Goal: Task Accomplishment & Management: Use online tool/utility

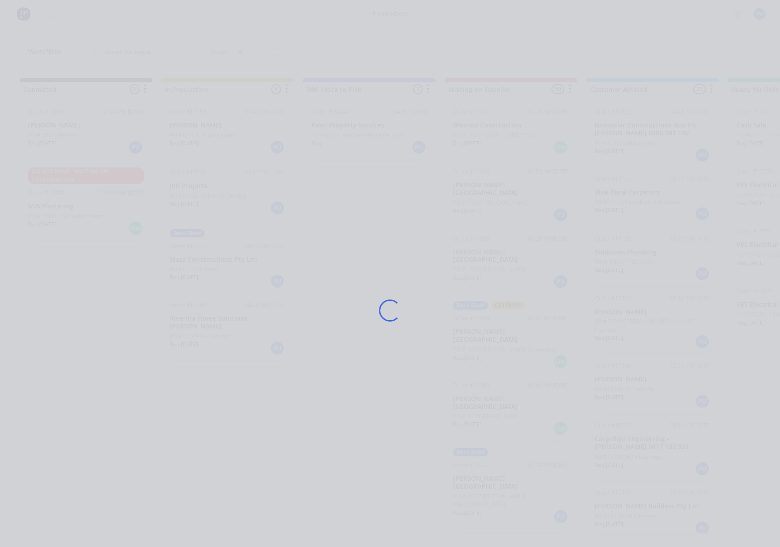
scroll to position [613, 0]
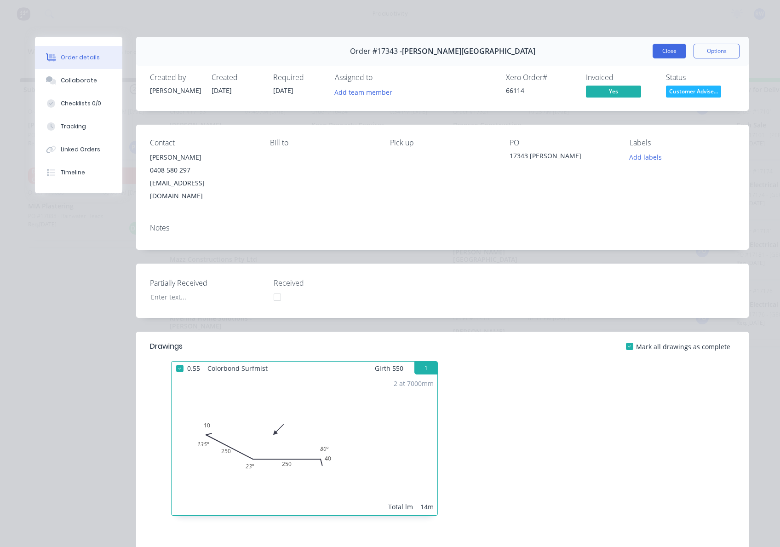
click at [666, 51] on button "Close" at bounding box center [670, 51] width 34 height 15
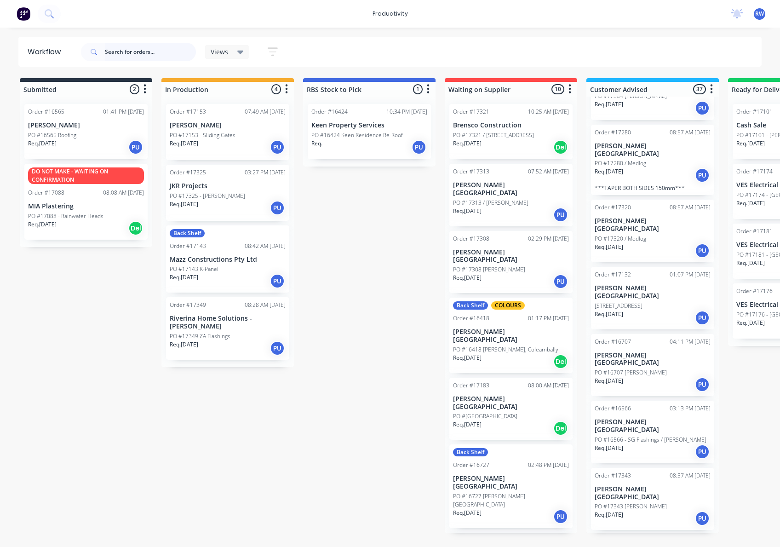
click at [140, 52] on input "text" at bounding box center [150, 52] width 91 height 18
type input "k"
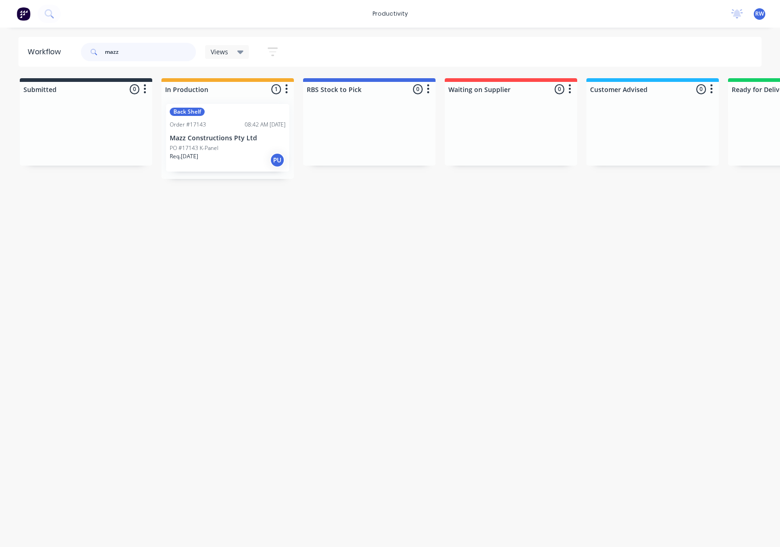
type input "mazz"
click at [202, 140] on p "Mazz Constructions Pty Ltd" at bounding box center [228, 138] width 116 height 8
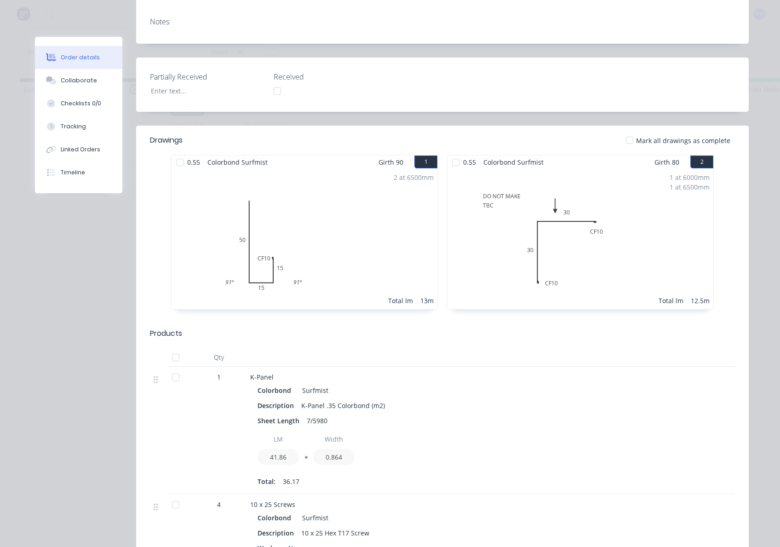
scroll to position [170, 0]
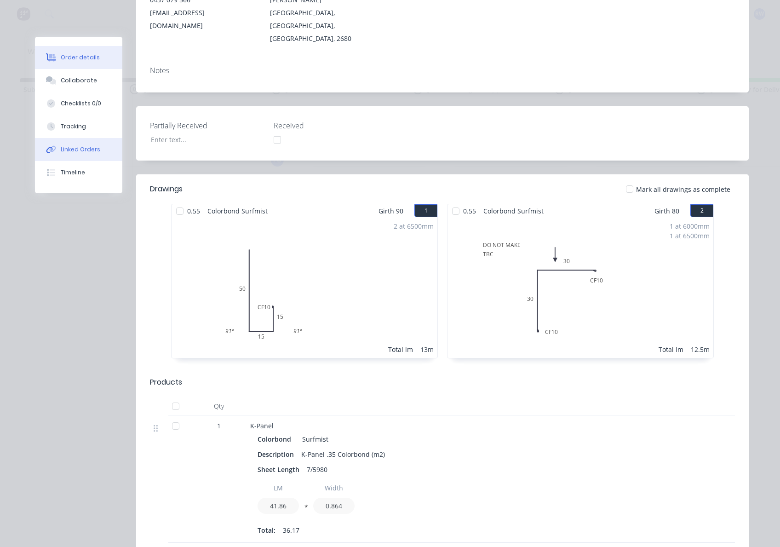
click at [68, 145] on div "Linked Orders" at bounding box center [81, 149] width 40 height 8
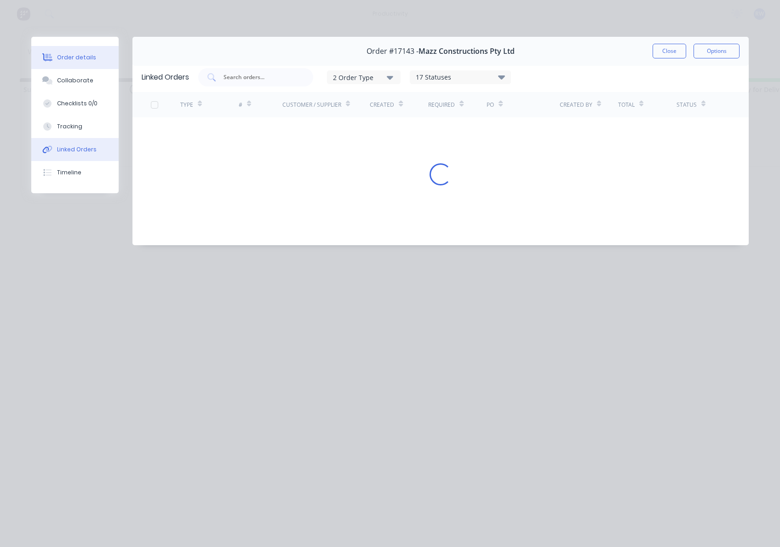
click at [76, 63] on button "Order details" at bounding box center [74, 57] width 87 height 23
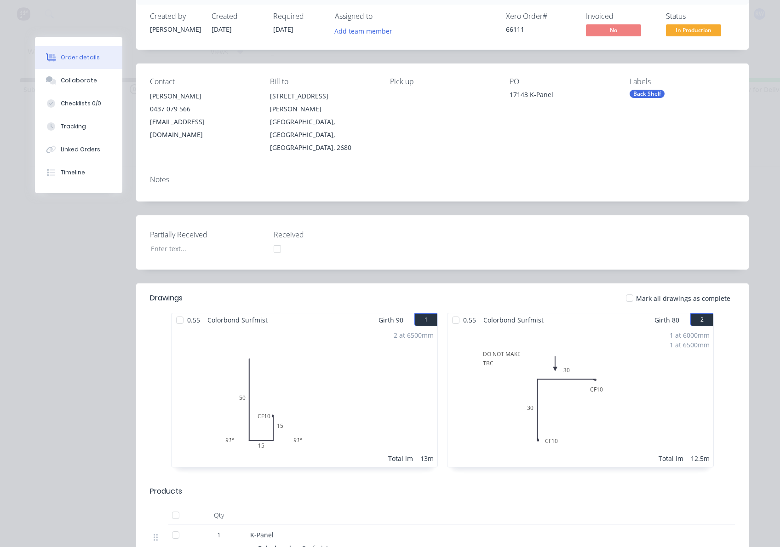
scroll to position [0, 0]
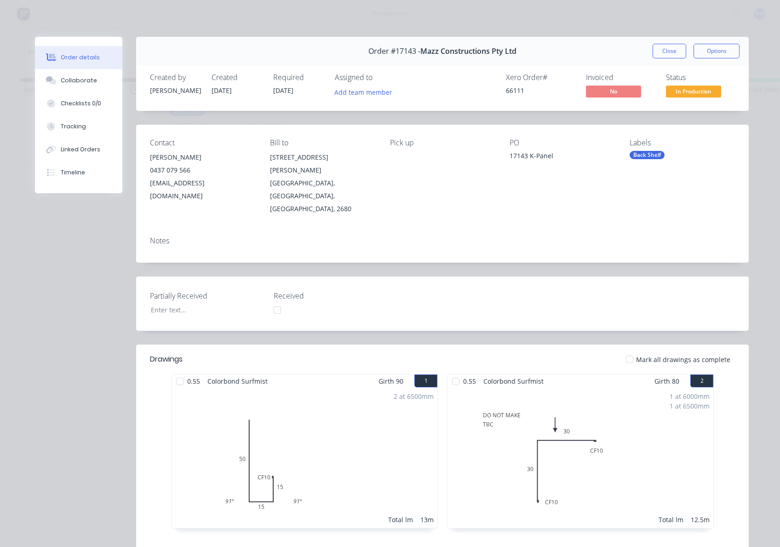
click at [89, 300] on div "Order #17143 - Mazz Constructions Pty Ltd Close Options Created by Sam Created …" at bounding box center [392, 498] width 714 height 922
click at [72, 81] on div "Collaborate" at bounding box center [79, 80] width 36 height 8
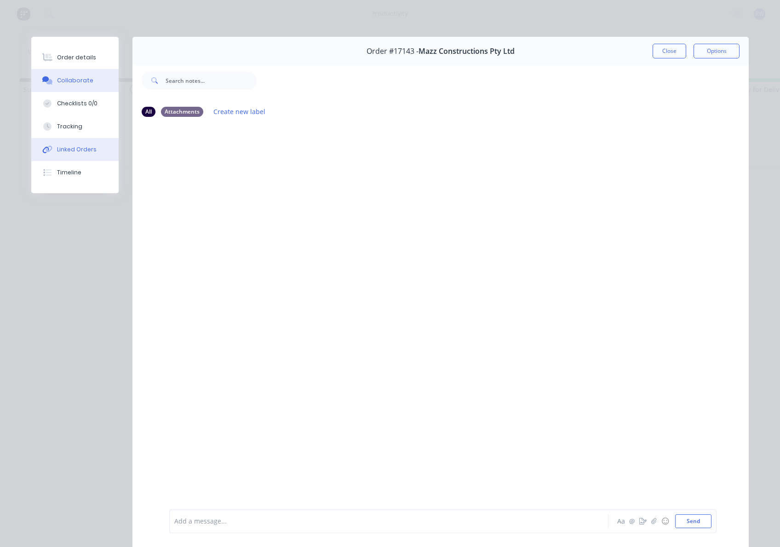
click at [74, 150] on div "Linked Orders" at bounding box center [77, 149] width 40 height 8
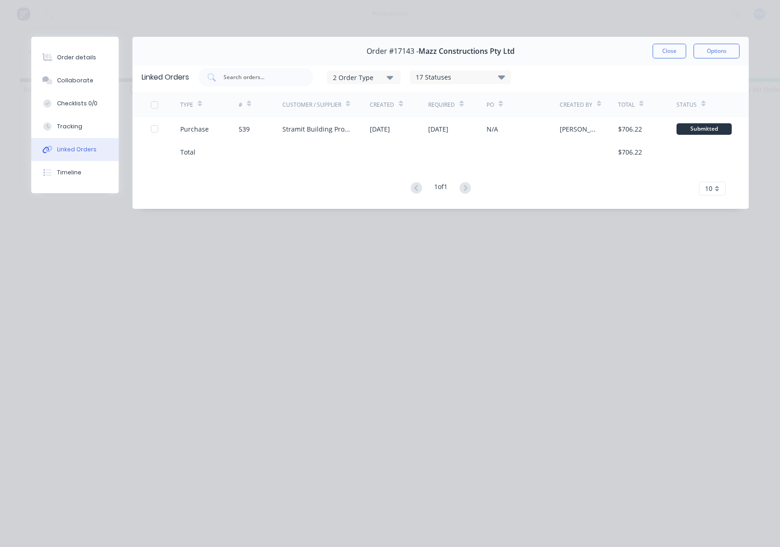
click at [613, 277] on div "Order details Collaborate Checklists 0/0 Tracking Linked Orders Timeline Order …" at bounding box center [390, 273] width 780 height 547
click at [672, 46] on button "Close" at bounding box center [670, 51] width 34 height 15
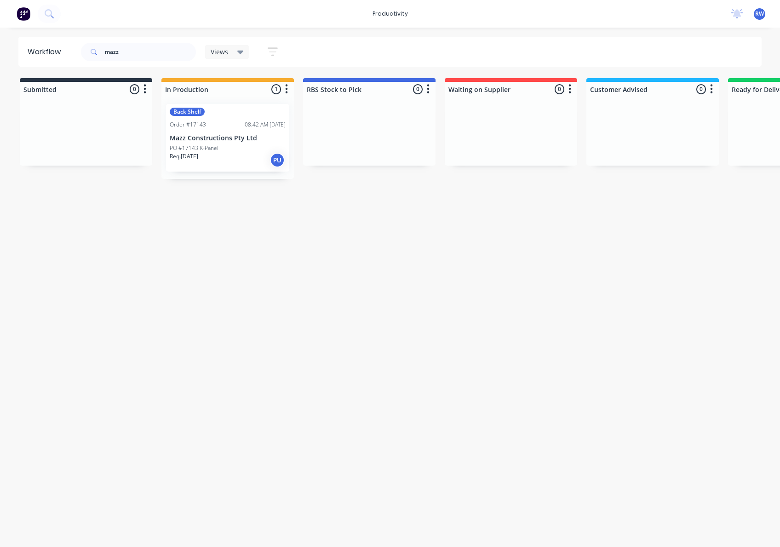
click at [495, 24] on div "productivity productivity Workflow Planner Delivery Scheduling Timesheets No ne…" at bounding box center [390, 14] width 780 height 28
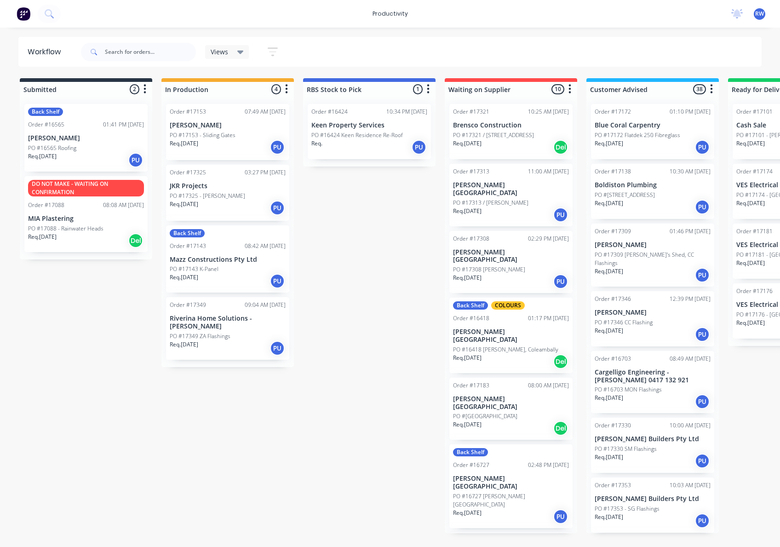
click at [227, 212] on div "Req. 08/08/25 PU" at bounding box center [228, 208] width 116 height 16
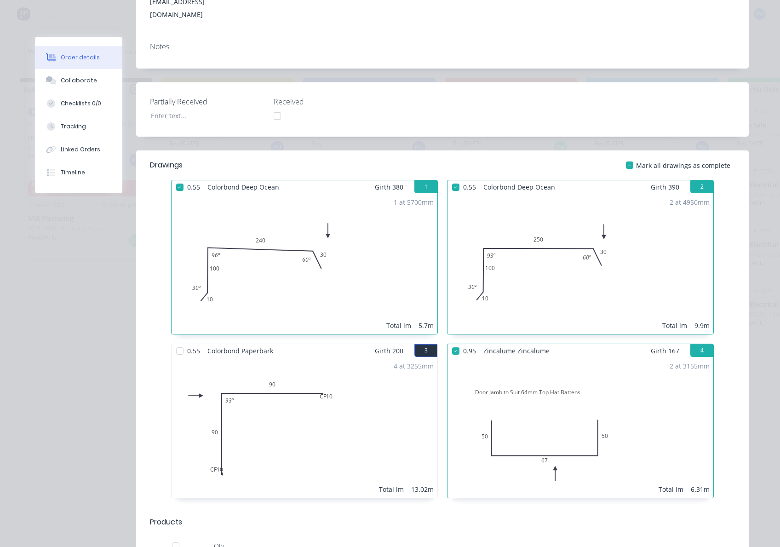
scroll to position [306, 0]
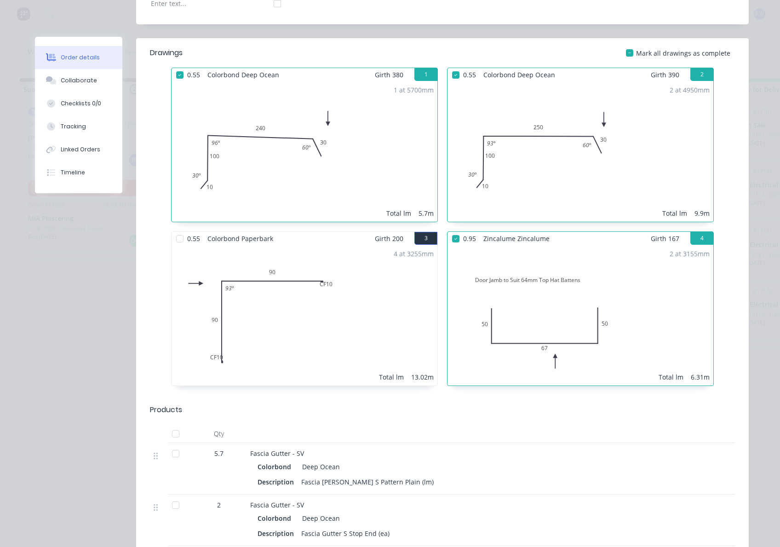
click at [178, 230] on div at bounding box center [180, 239] width 18 height 18
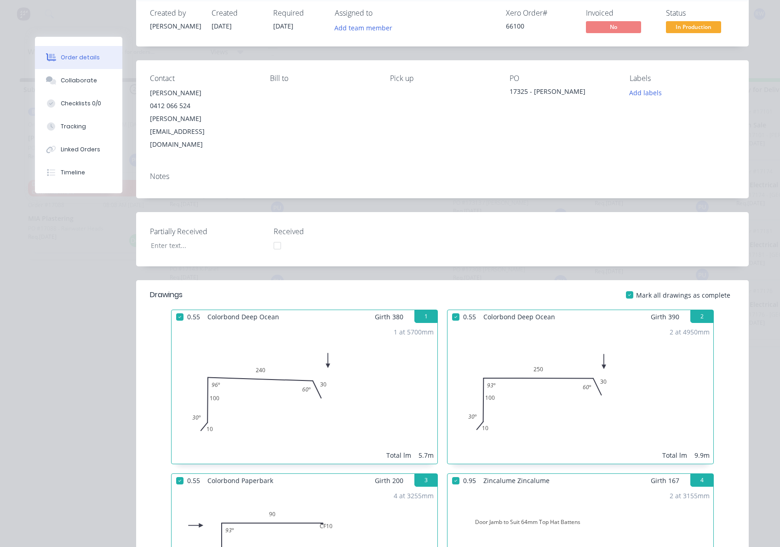
scroll to position [61, 0]
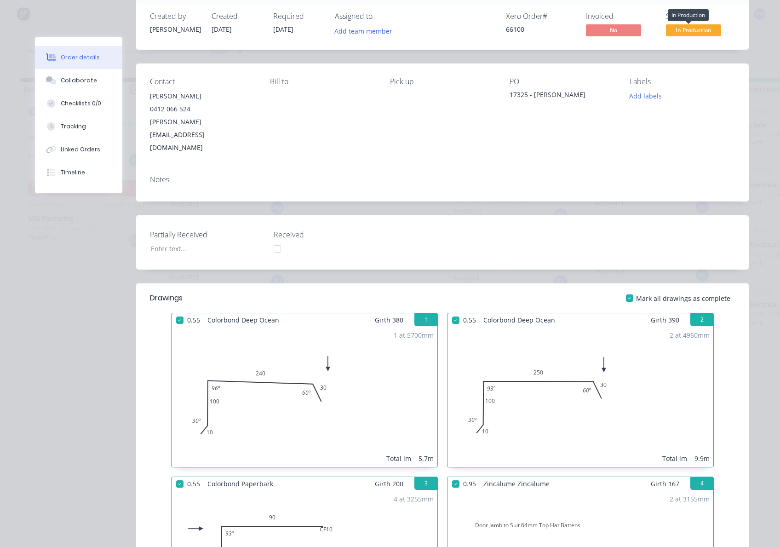
click at [674, 30] on span "In Production" at bounding box center [693, 30] width 55 height 12
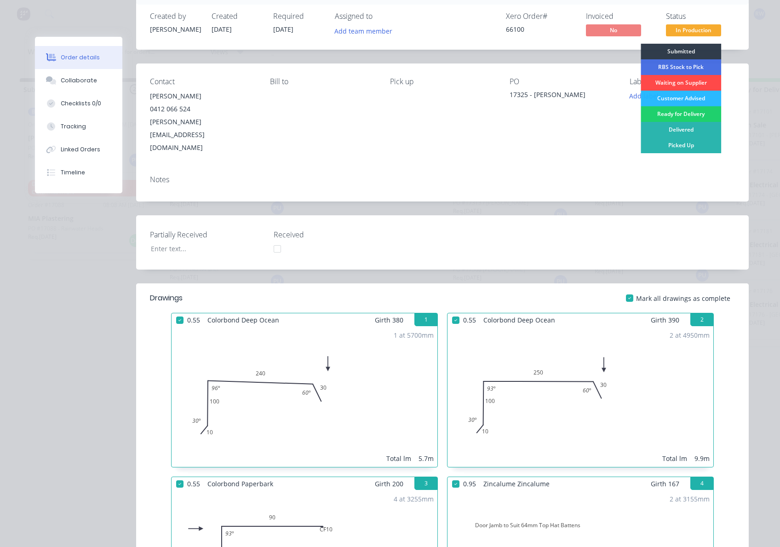
click at [673, 81] on div "Waiting on Supplier" at bounding box center [681, 83] width 81 height 16
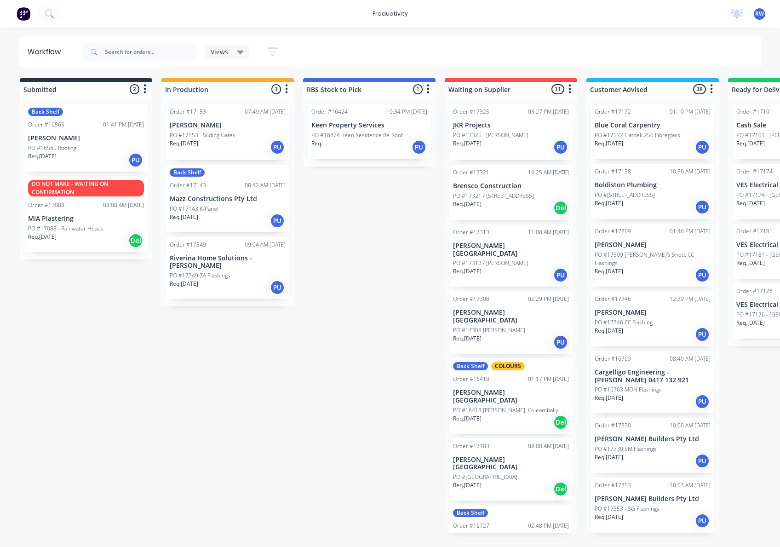
click at [248, 283] on div "Req. 13/08/25 PU" at bounding box center [228, 288] width 116 height 16
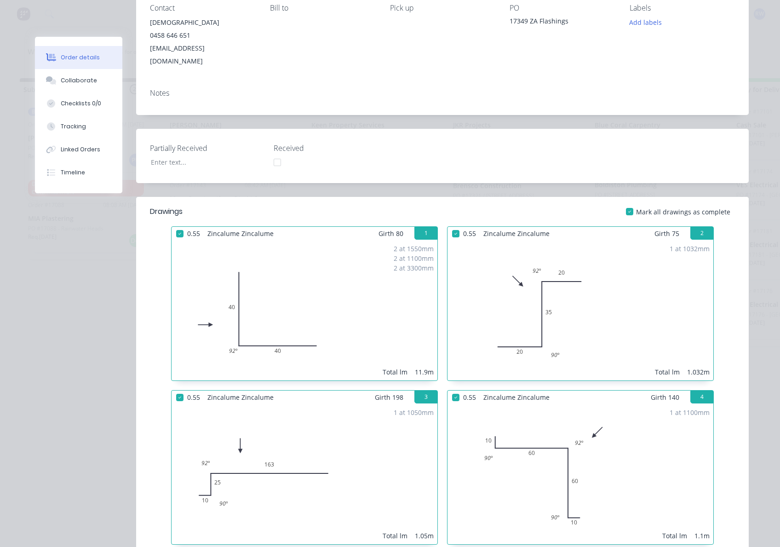
scroll to position [0, 0]
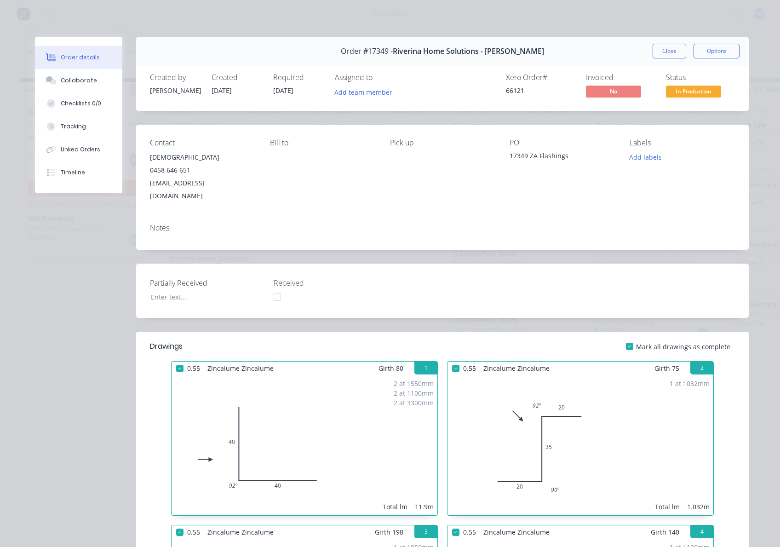
click at [688, 91] on span "In Production" at bounding box center [693, 92] width 55 height 12
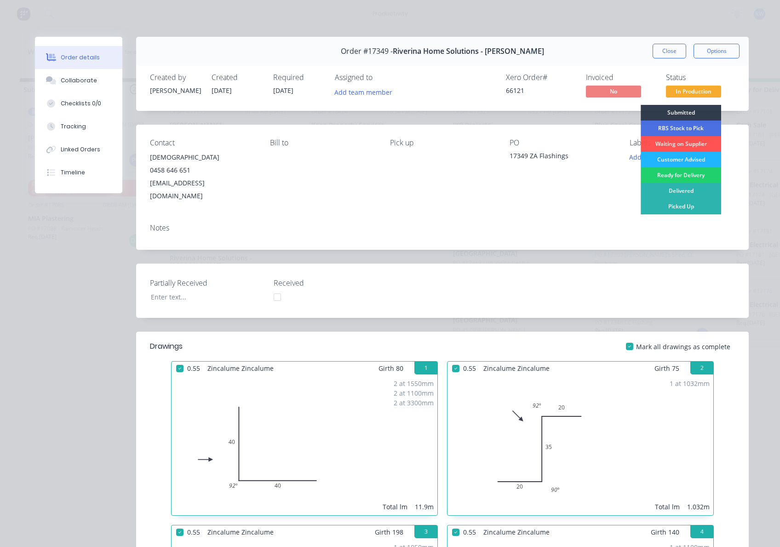
click at [682, 157] on div "Customer Advised" at bounding box center [681, 160] width 81 height 16
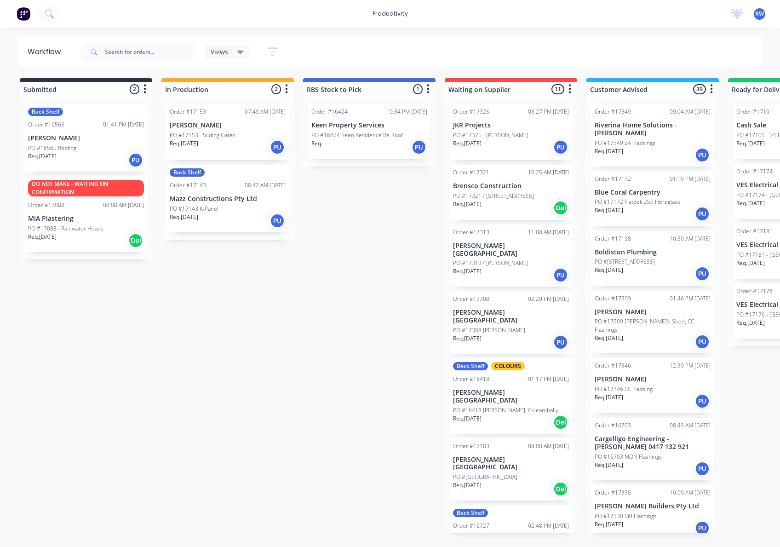
click at [111, 238] on div "Req. 01/07/25 Del" at bounding box center [86, 241] width 116 height 16
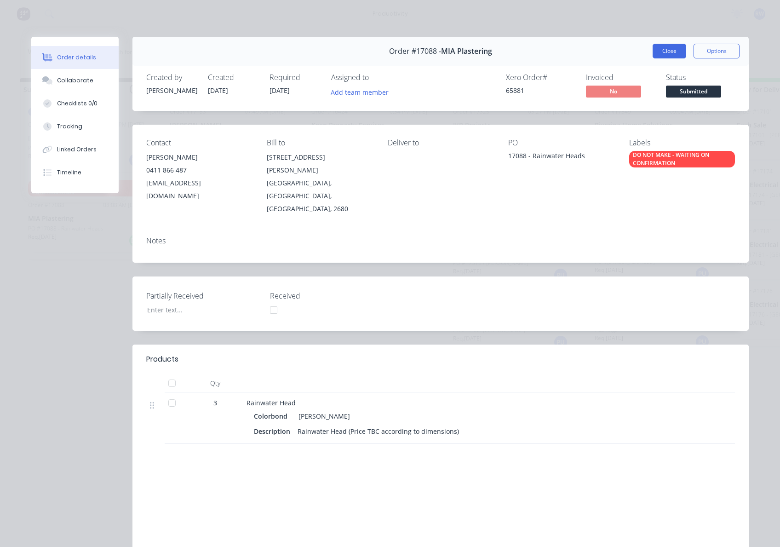
click at [653, 54] on button "Close" at bounding box center [670, 51] width 34 height 15
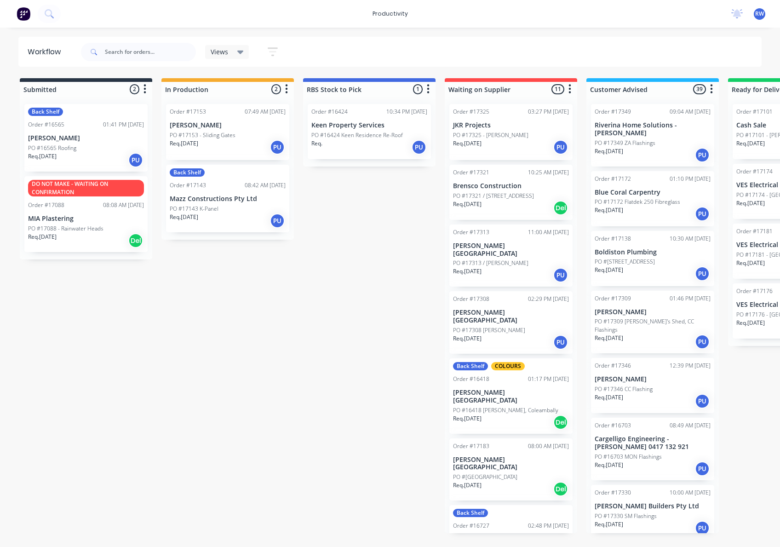
click at [75, 159] on div "Req. 24/03/25 PU" at bounding box center [86, 160] width 116 height 16
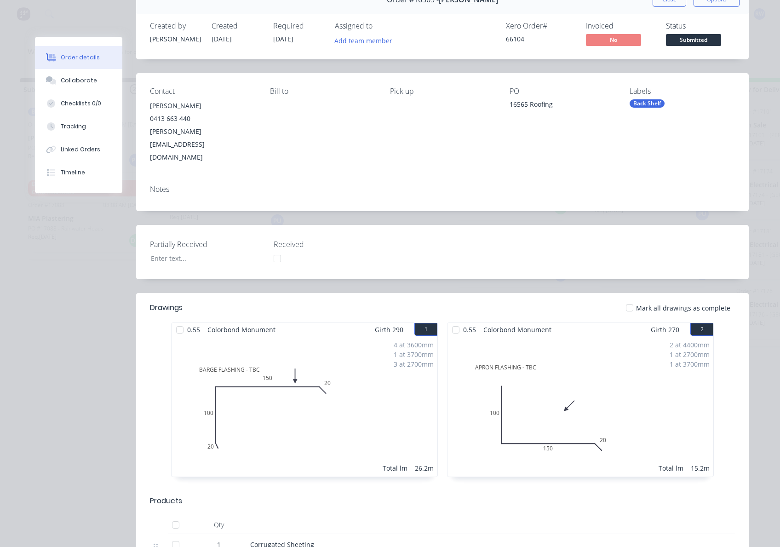
scroll to position [50, 0]
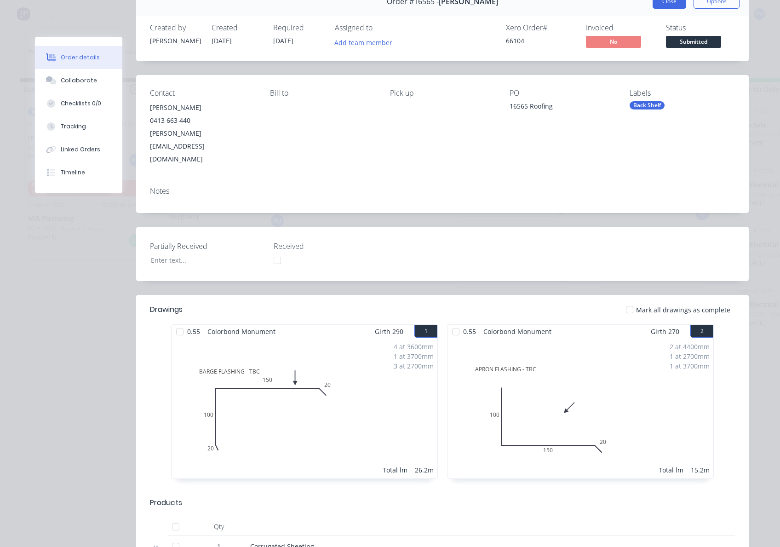
click at [663, 4] on button "Close" at bounding box center [670, 1] width 34 height 15
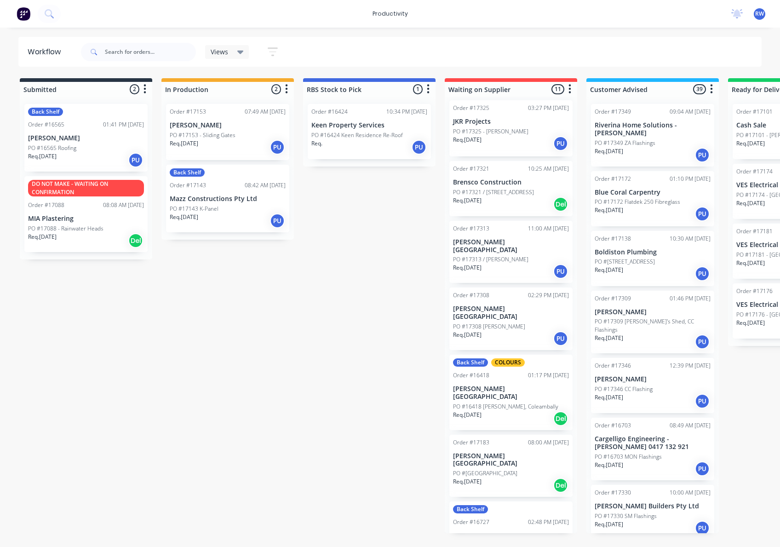
scroll to position [0, 0]
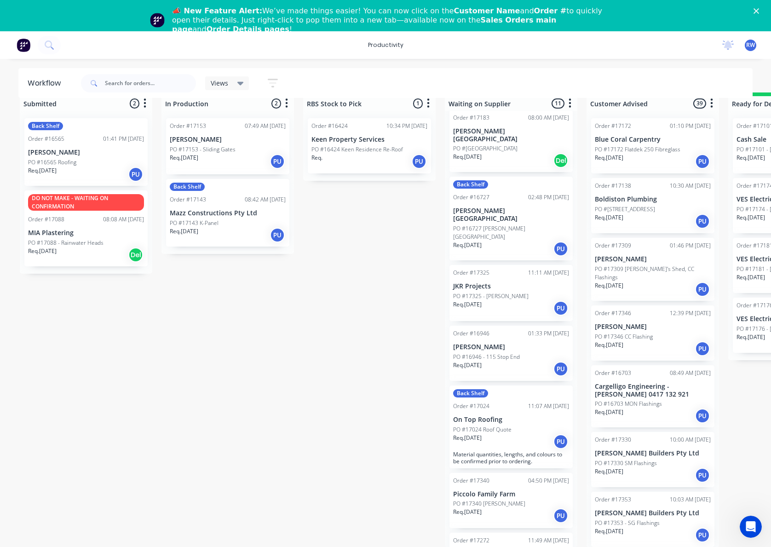
scroll to position [27, 0]
click at [665, 527] on div "Req. [DATE] PU" at bounding box center [653, 535] width 116 height 16
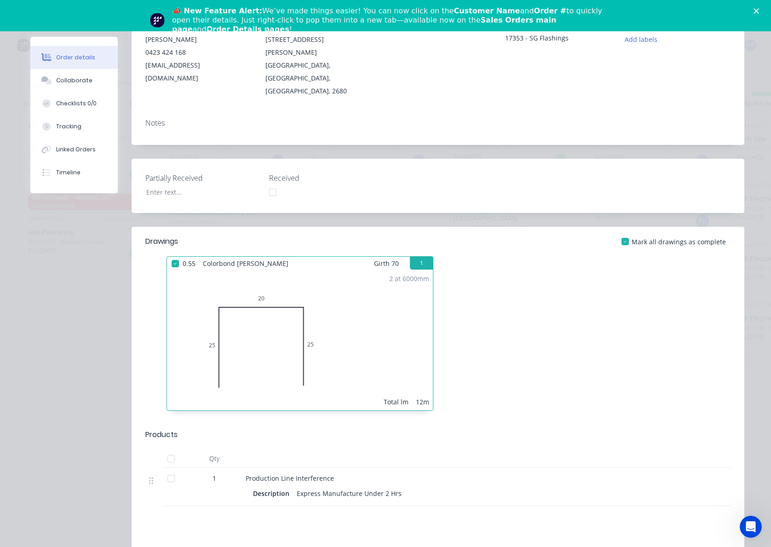
scroll to position [122, 0]
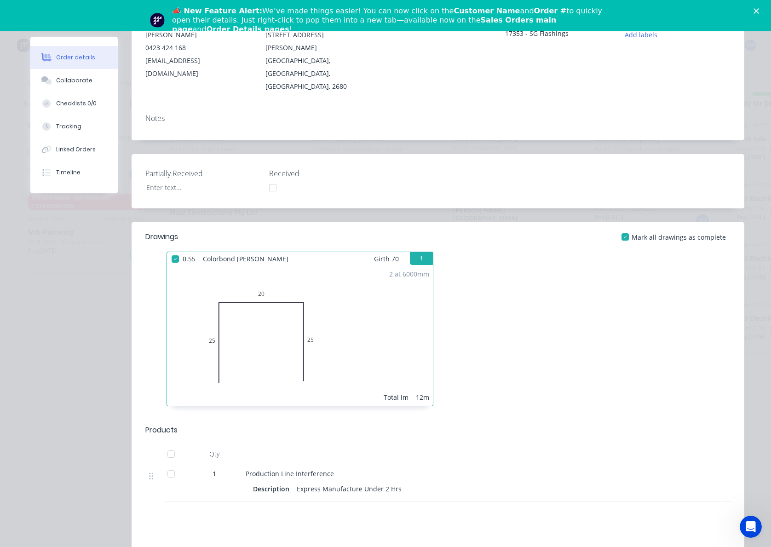
click at [168, 445] on div at bounding box center [171, 454] width 18 height 18
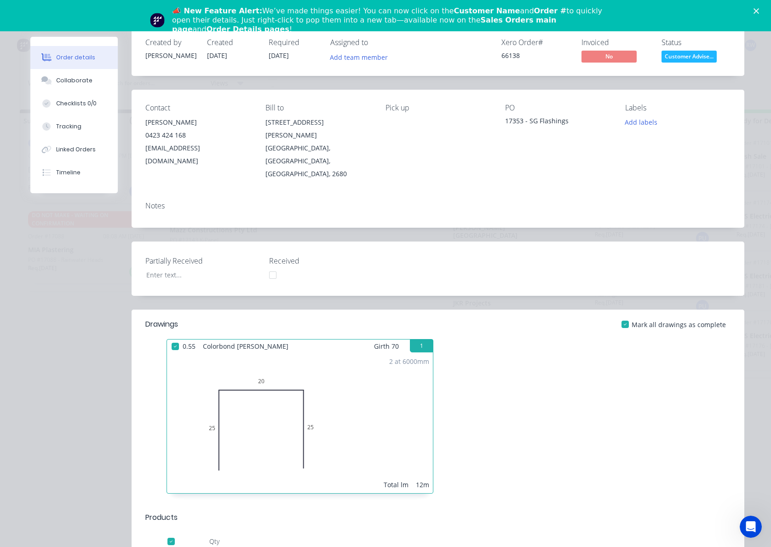
scroll to position [0, 0]
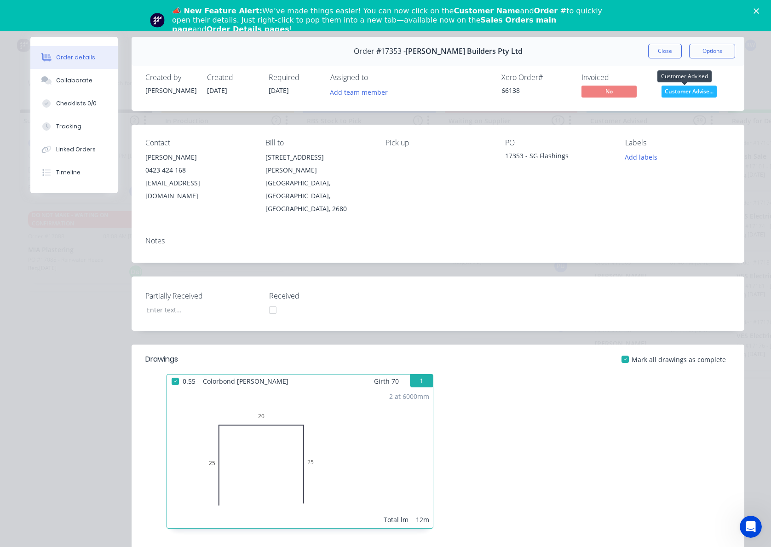
click at [688, 92] on span "Customer Advise..." at bounding box center [689, 92] width 55 height 12
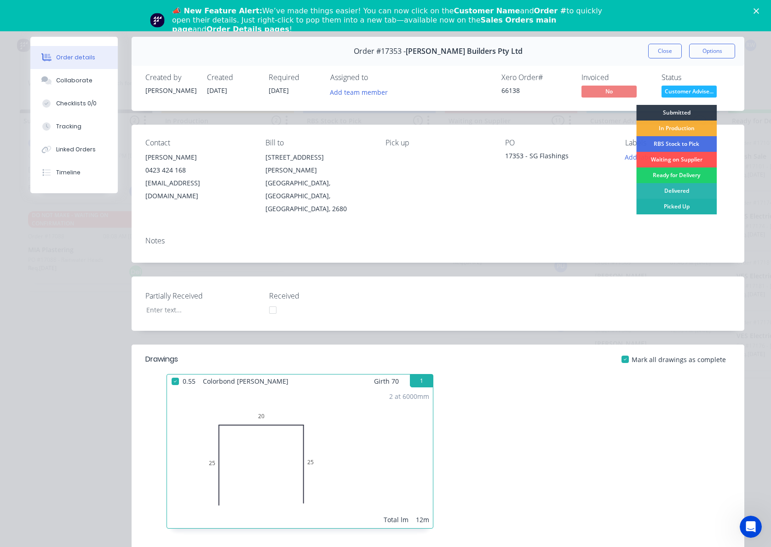
click at [690, 207] on div "Picked Up" at bounding box center [676, 207] width 81 height 16
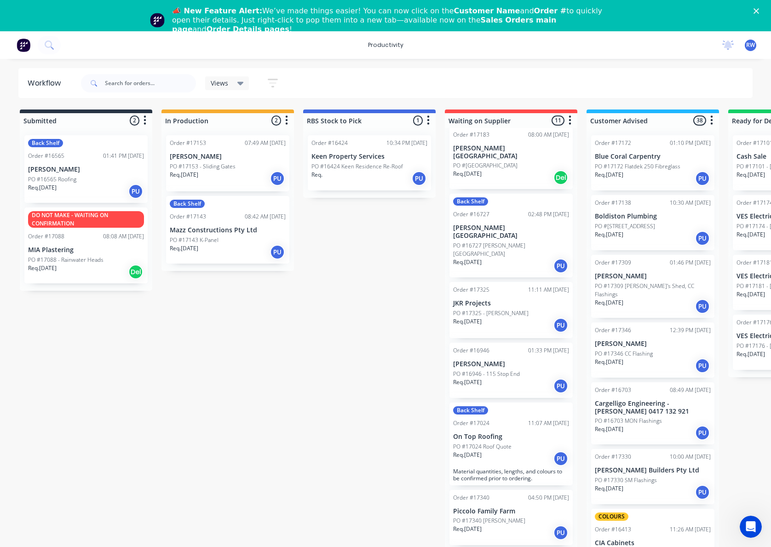
click at [654, 300] on div "Req. [DATE] PU" at bounding box center [653, 307] width 116 height 16
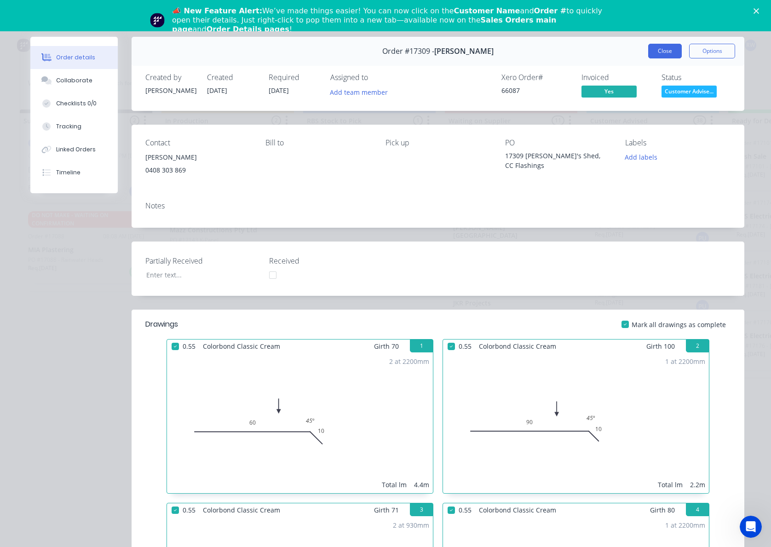
click at [648, 53] on button "Close" at bounding box center [665, 51] width 34 height 15
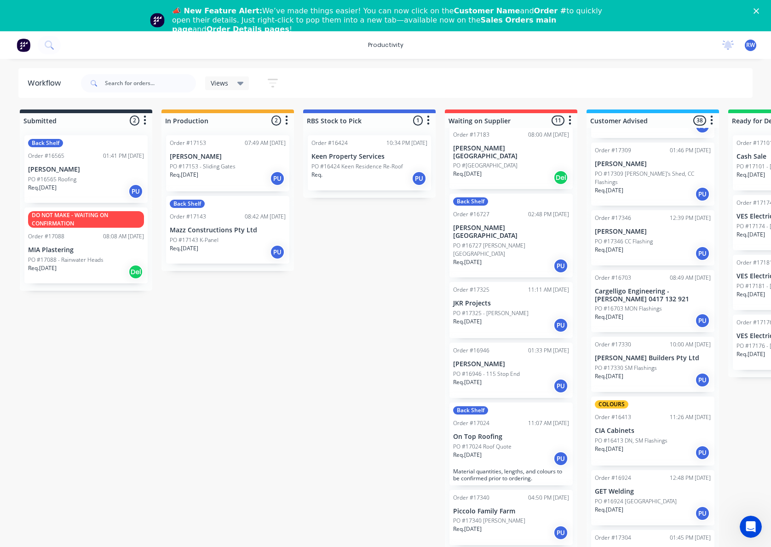
scroll to position [122, 0]
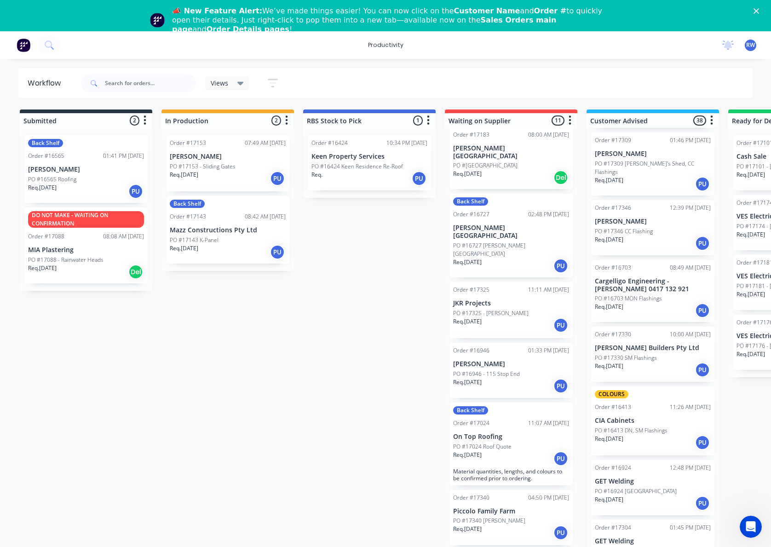
click at [632, 365] on div "Req. [DATE] PU" at bounding box center [653, 370] width 116 height 16
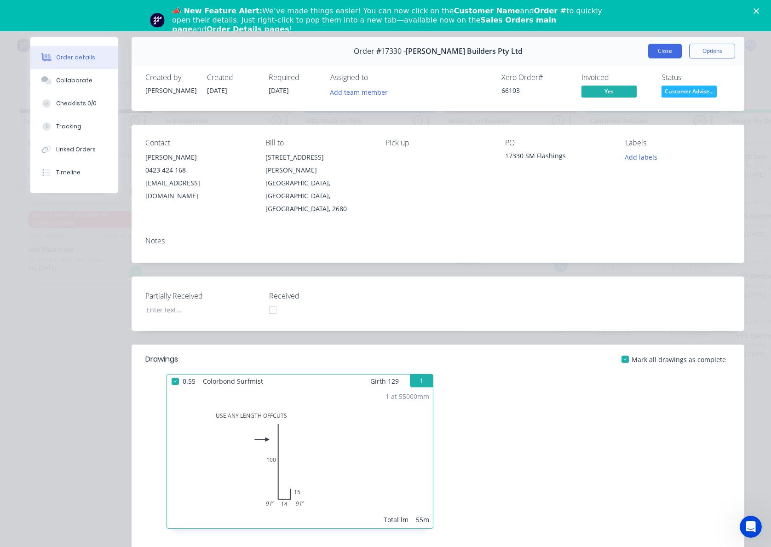
click at [657, 56] on button "Close" at bounding box center [665, 51] width 34 height 15
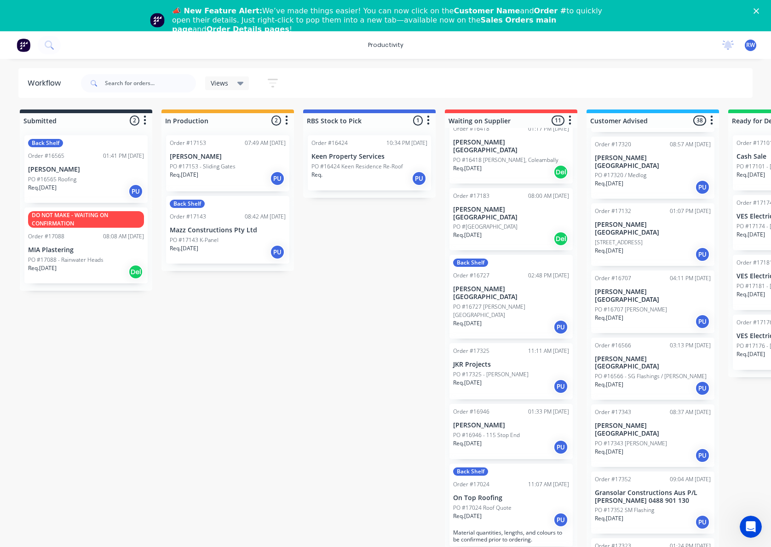
scroll to position [674, 0]
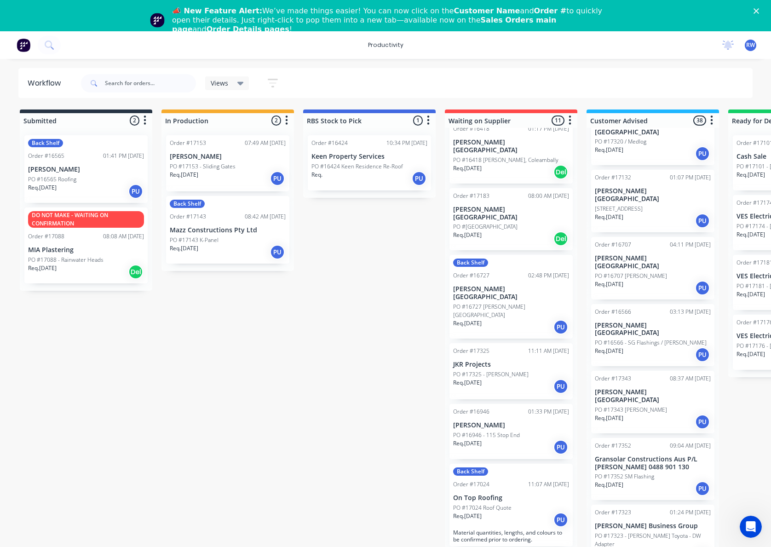
click at [630, 472] on p "PO #17352 SM Flashing" at bounding box center [624, 476] width 59 height 8
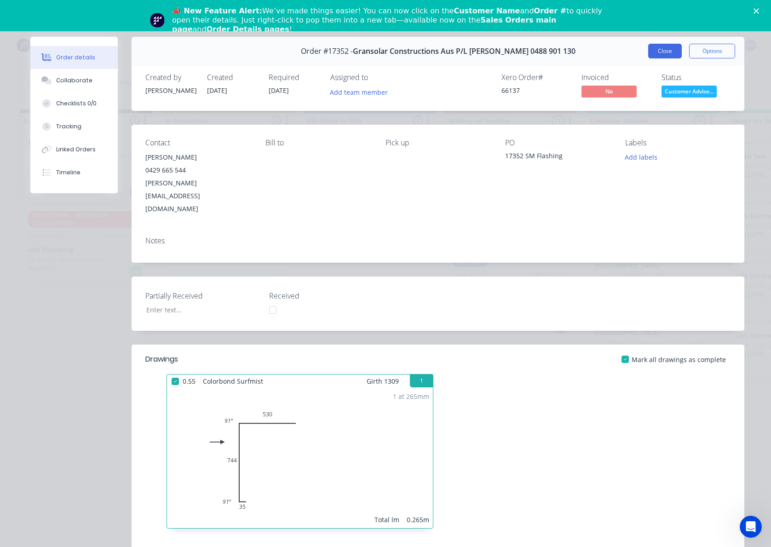
click at [655, 54] on button "Close" at bounding box center [665, 51] width 34 height 15
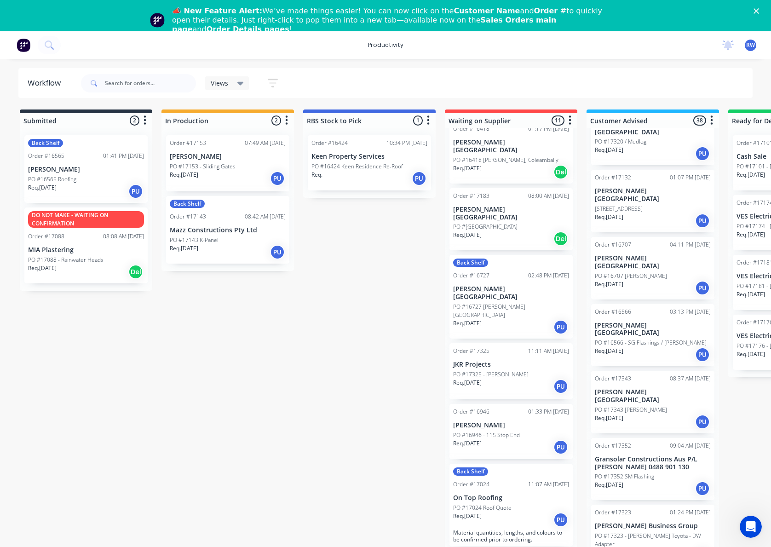
click at [224, 228] on p "Mazz Constructions Pty Ltd" at bounding box center [228, 230] width 116 height 8
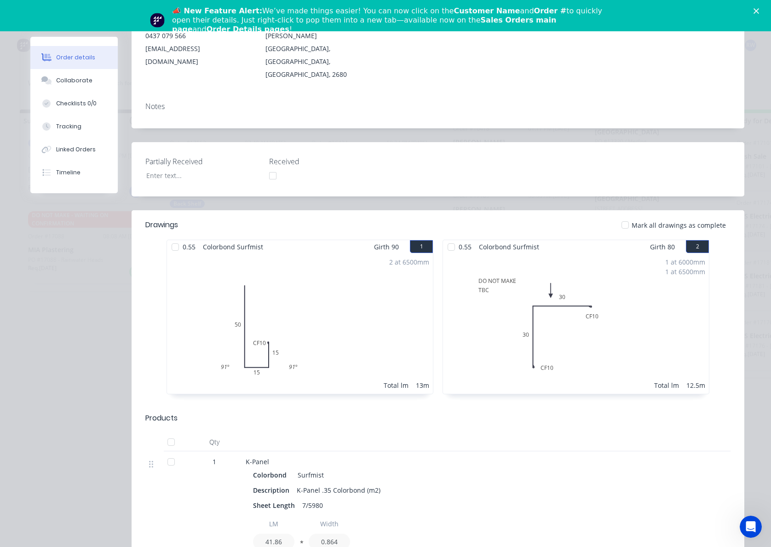
scroll to position [48, 0]
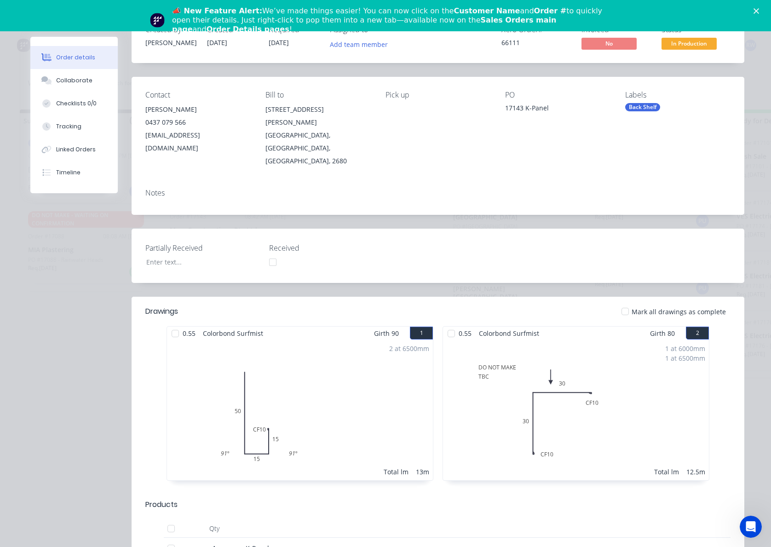
click at [168, 324] on div at bounding box center [175, 333] width 18 height 18
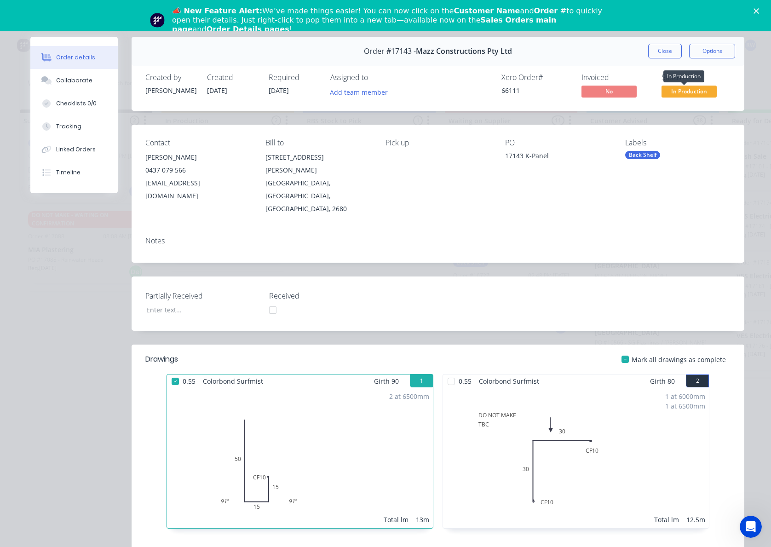
click at [694, 91] on span "In Production" at bounding box center [689, 92] width 55 height 12
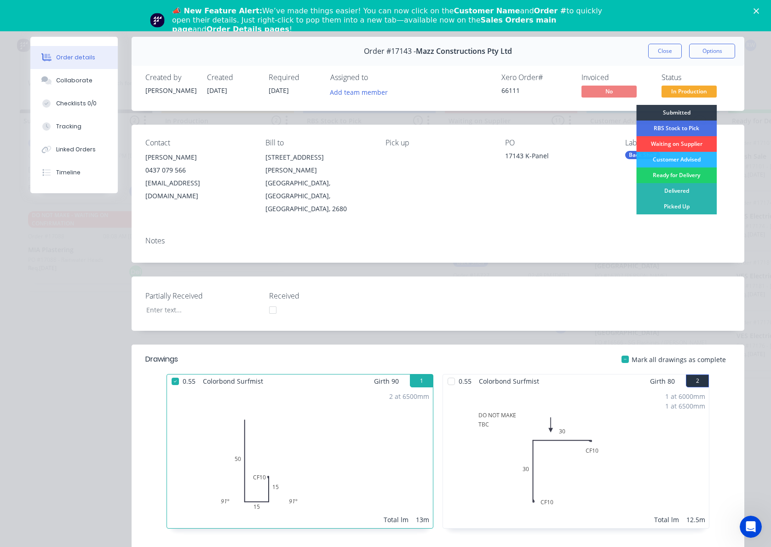
click at [692, 142] on div "Waiting on Supplier" at bounding box center [676, 144] width 81 height 16
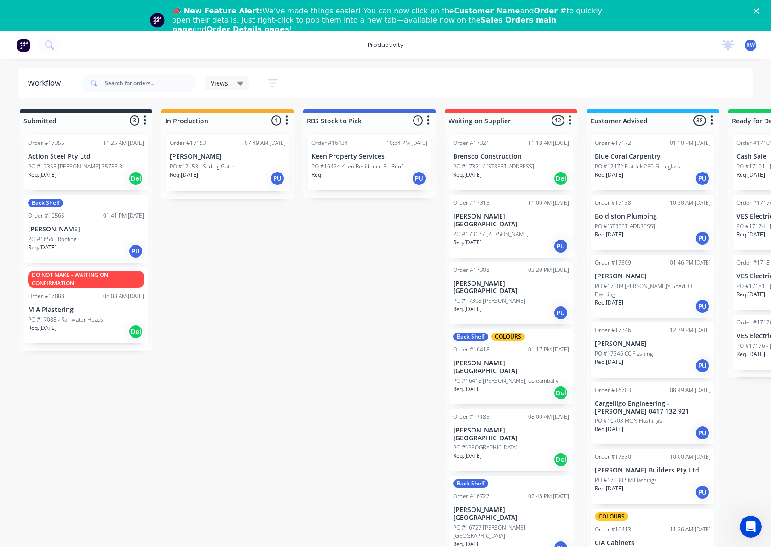
click at [510, 228] on div "Order #17313 11:00 AM 14/08/25 Glenn Walsh Building PO #17313 / Andrew Ward Req…" at bounding box center [510, 226] width 123 height 63
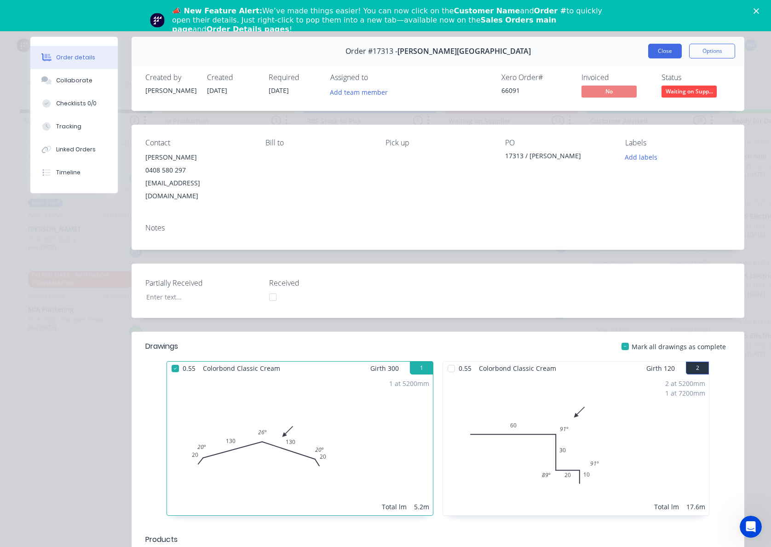
click at [671, 49] on button "Close" at bounding box center [665, 51] width 34 height 15
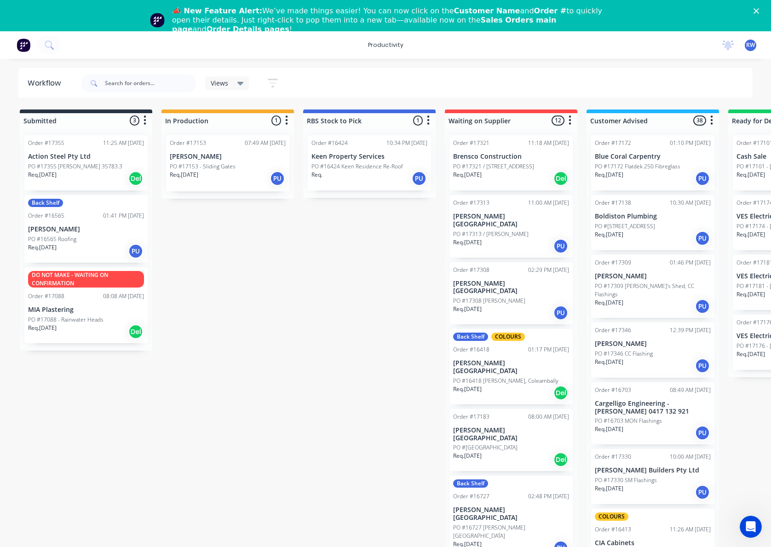
click at [506, 452] on div "Req. 16/07/25 Del" at bounding box center [511, 460] width 116 height 16
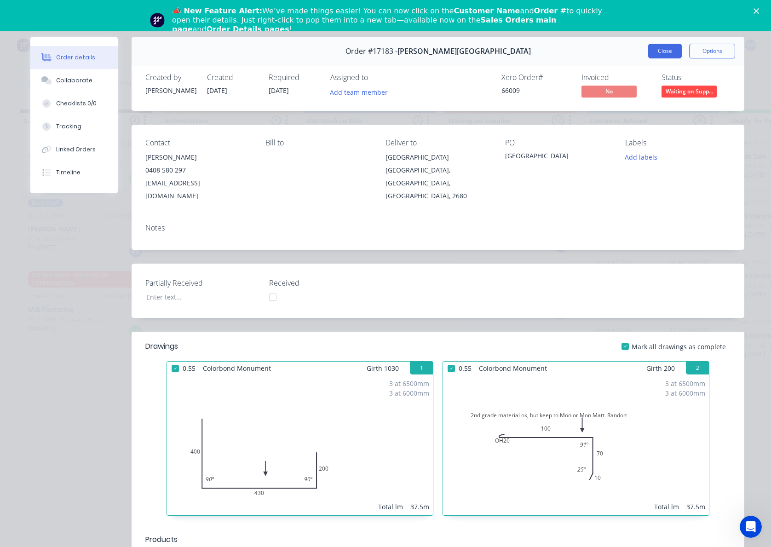
click at [659, 49] on button "Close" at bounding box center [665, 51] width 34 height 15
